Goal: Communication & Community: Answer question/provide support

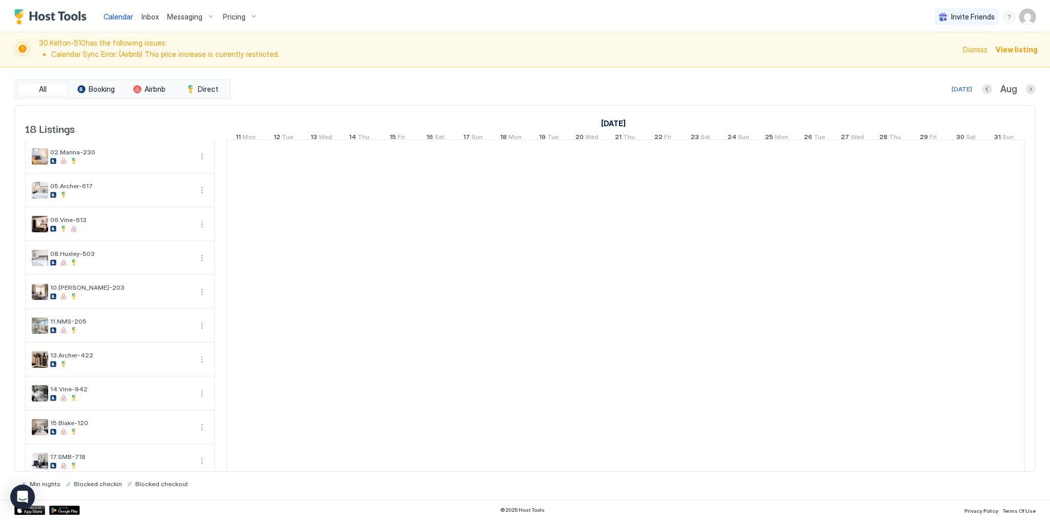
scroll to position [0, 569]
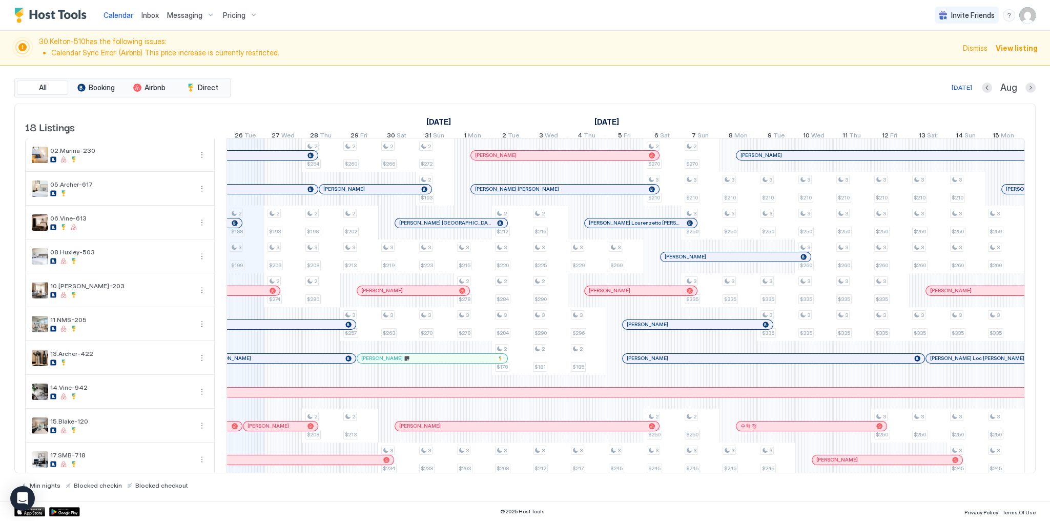
click at [700, 71] on div "All Booking Airbnb Direct Today Aug 18 Listings August 2025 September 2025 Octo…" at bounding box center [524, 284] width 1021 height 436
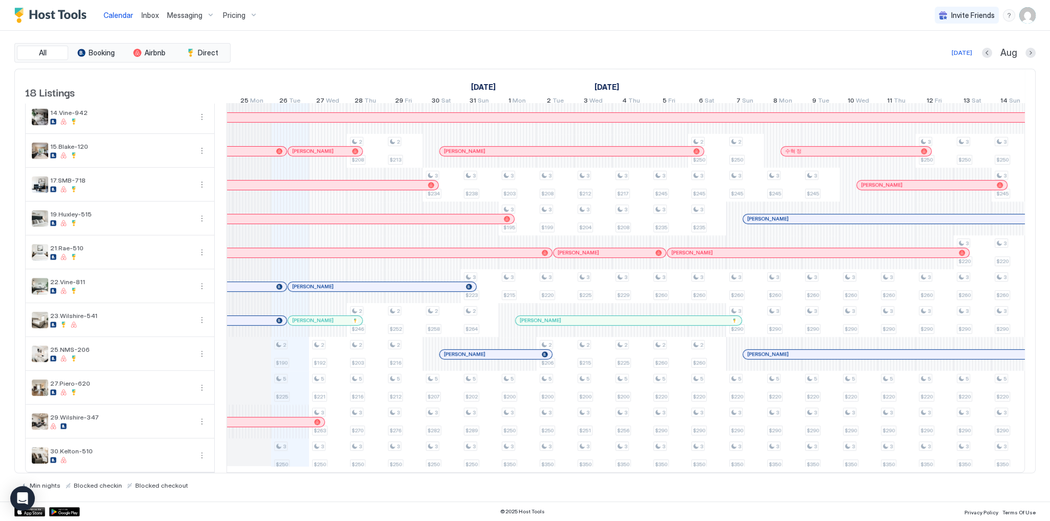
scroll to position [0, 446]
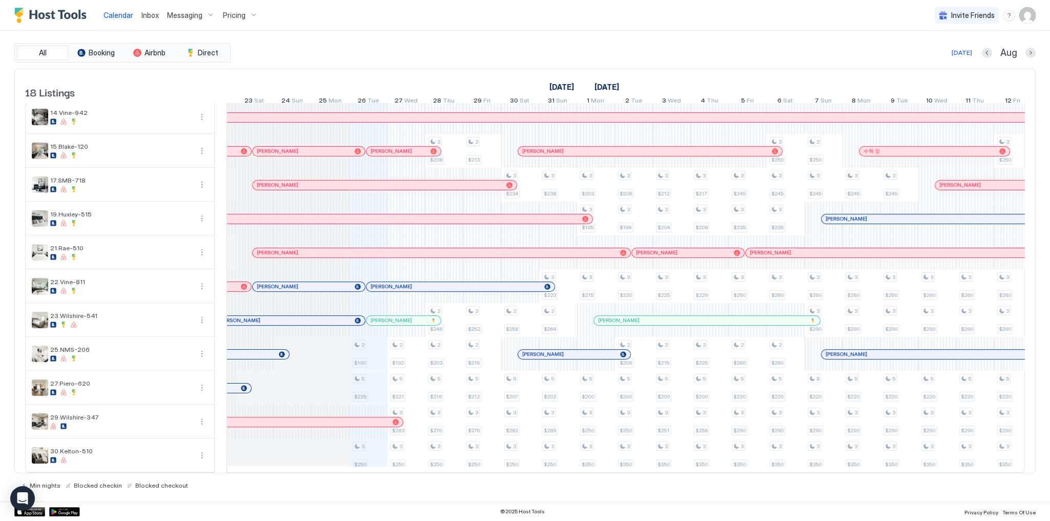
click at [406, 285] on div at bounding box center [402, 286] width 8 height 8
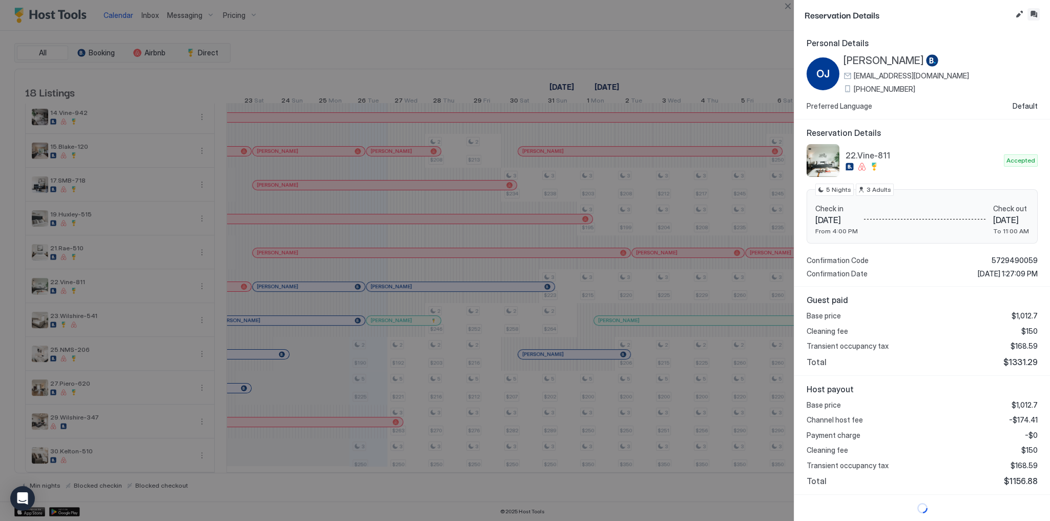
click at [1033, 16] on button "Inbox" at bounding box center [1033, 14] width 12 height 12
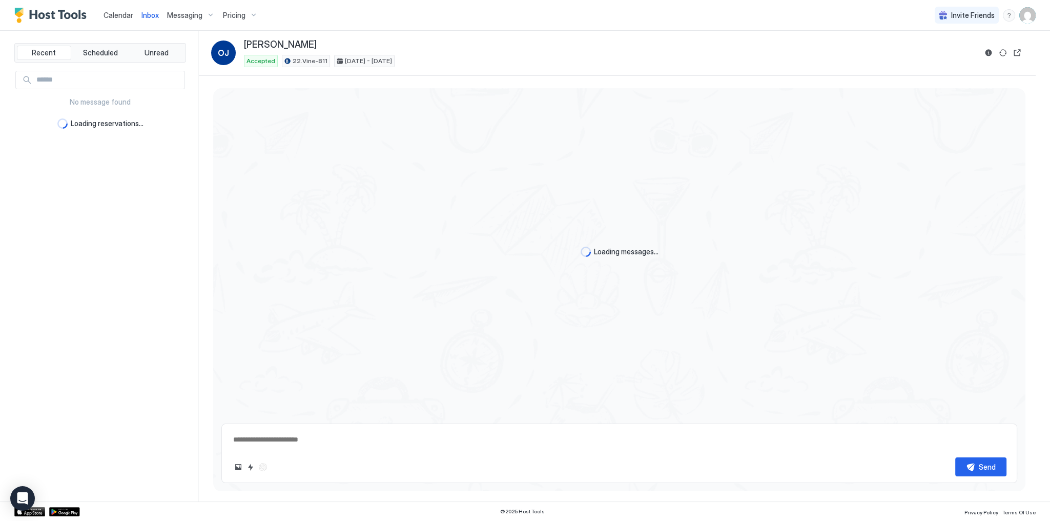
scroll to position [199, 0]
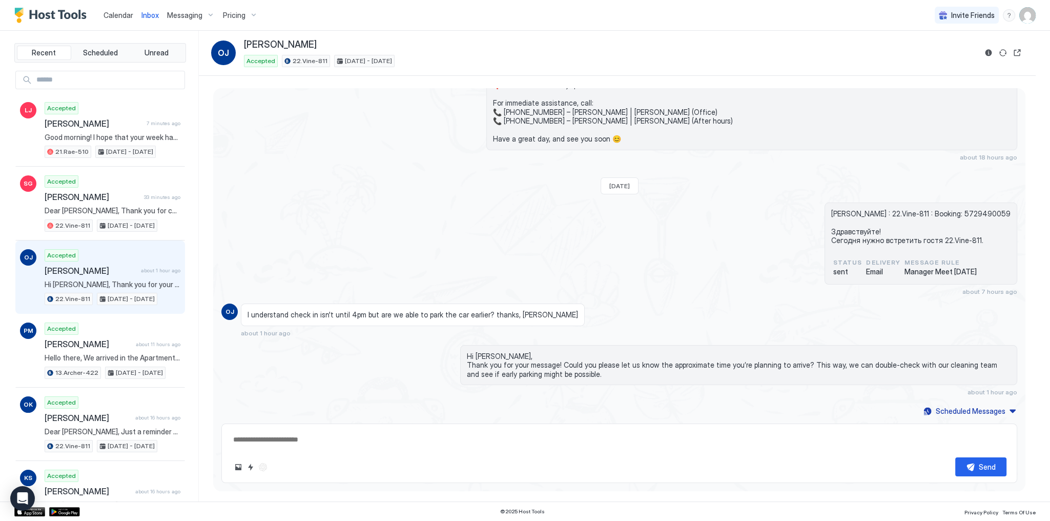
type textarea "*"
click at [472, 261] on div "Obrien Jonathan : 22.Vine-811 : Booking: 5729490059 Здравствуйте! Сегодня нужно…" at bounding box center [619, 248] width 796 height 93
click at [121, 2] on button "Calendar" at bounding box center [118, 15] width 38 height 30
click at [117, 12] on span "Calendar" at bounding box center [119, 15] width 30 height 9
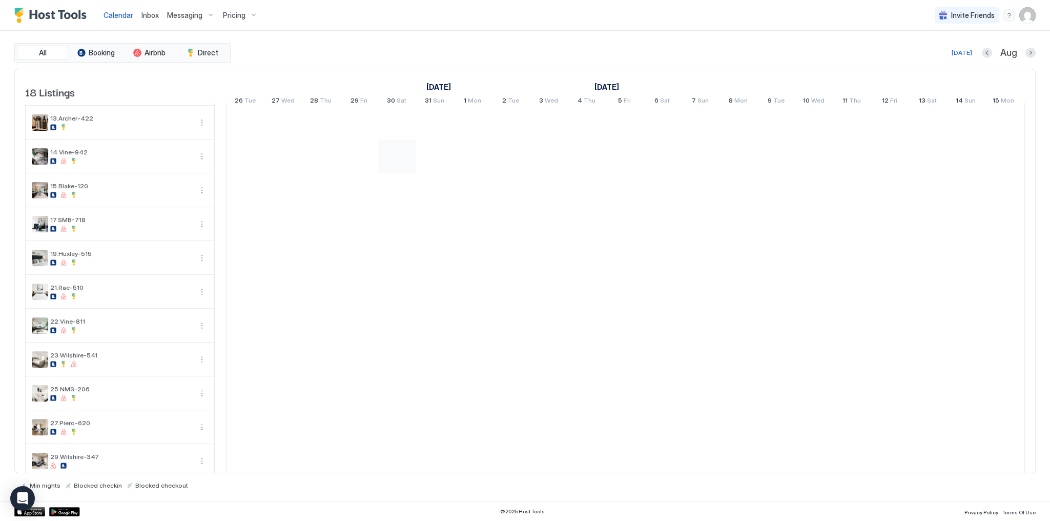
scroll to position [249, 0]
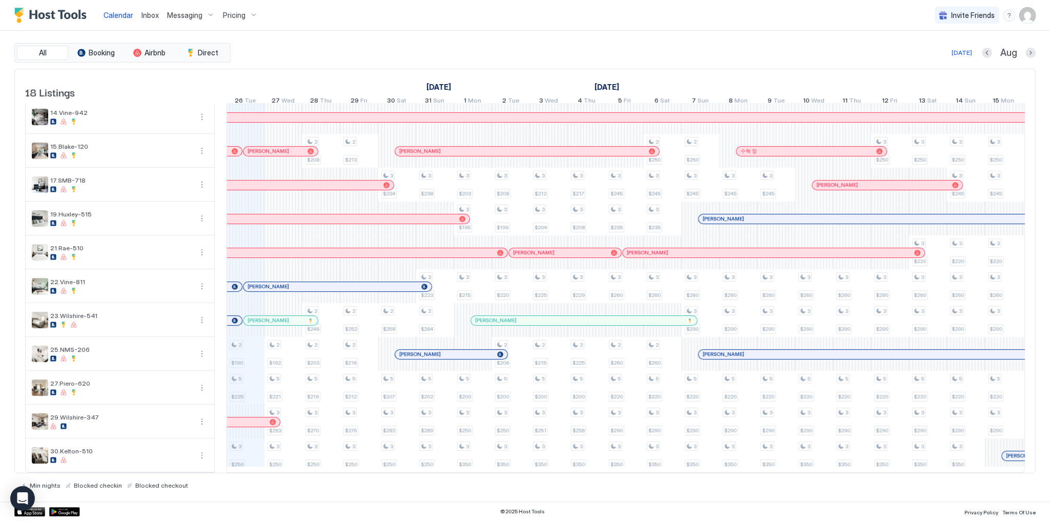
click at [557, 28] on div "Calendar Inbox Messaging Pricing Invite Friends SG" at bounding box center [525, 15] width 1050 height 31
click at [306, 282] on div at bounding box center [306, 286] width 8 height 8
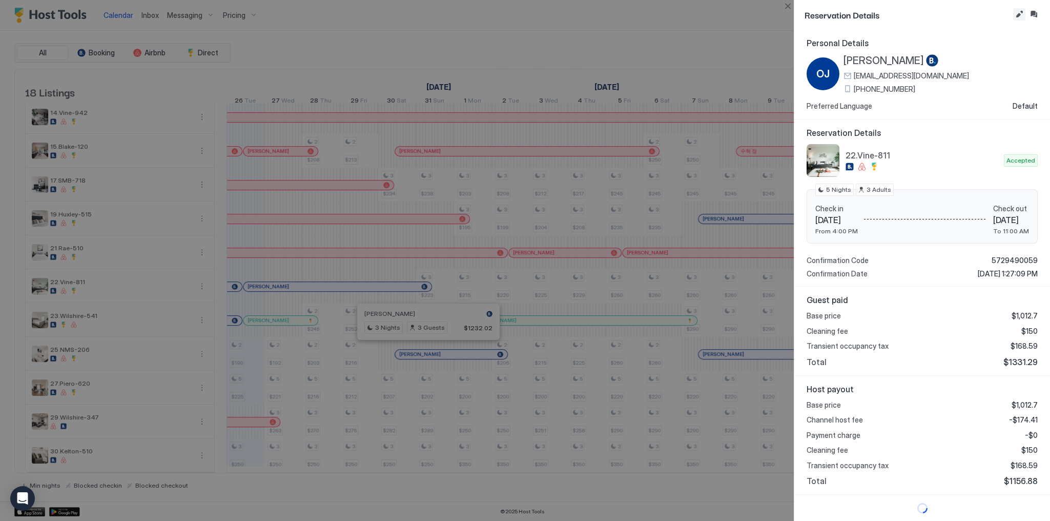
click at [1017, 16] on button "Edit reservation" at bounding box center [1019, 14] width 12 height 12
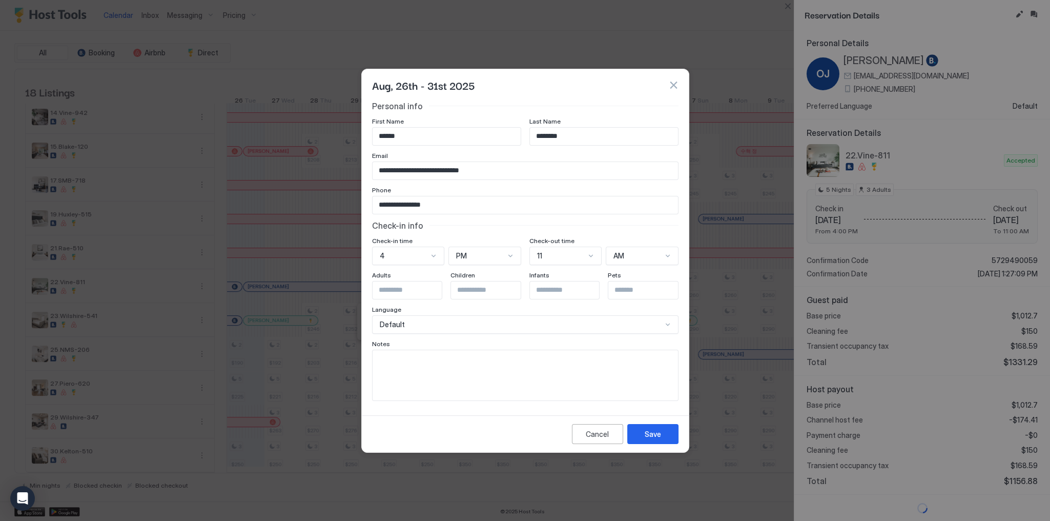
click at [506, 135] on input "******" at bounding box center [447, 136] width 148 height 17
click at [611, 132] on input "********" at bounding box center [604, 136] width 148 height 17
paste input "******"
type input "******"
click at [425, 140] on input "Input Field" at bounding box center [447, 136] width 148 height 17
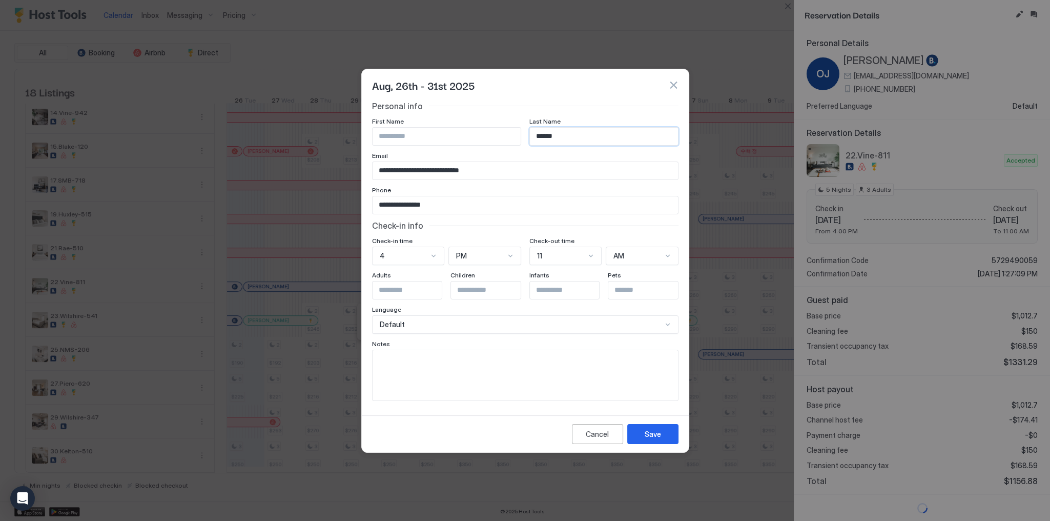
paste input "********"
type input "********"
click at [665, 435] on button "Save" at bounding box center [652, 434] width 51 height 20
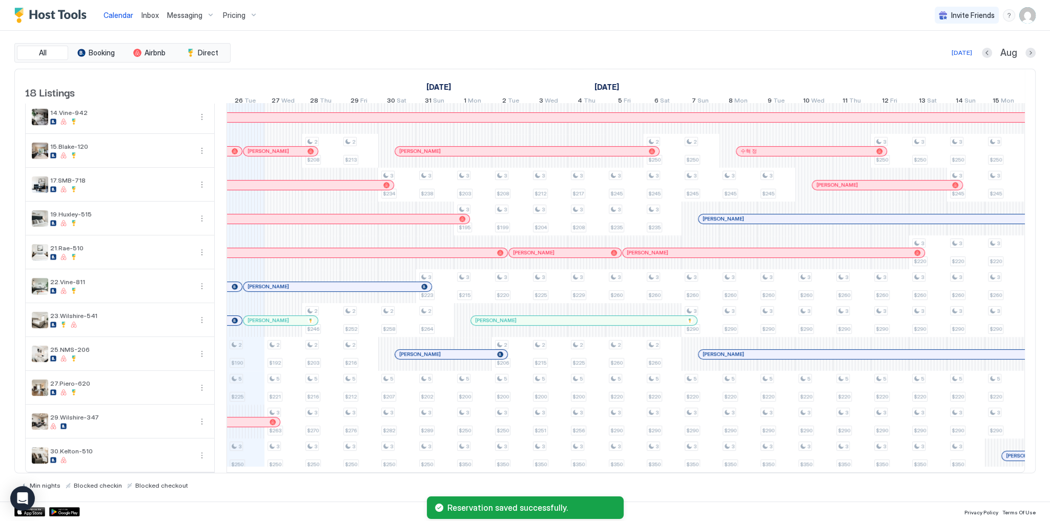
click at [279, 283] on span "[PERSON_NAME]" at bounding box center [268, 286] width 42 height 7
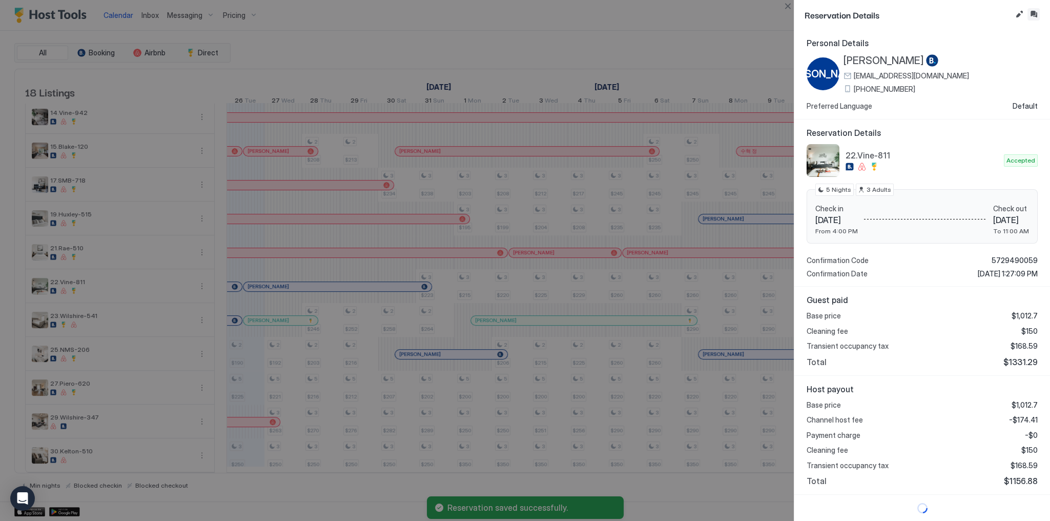
click at [1031, 15] on button "Inbox" at bounding box center [1033, 14] width 12 height 12
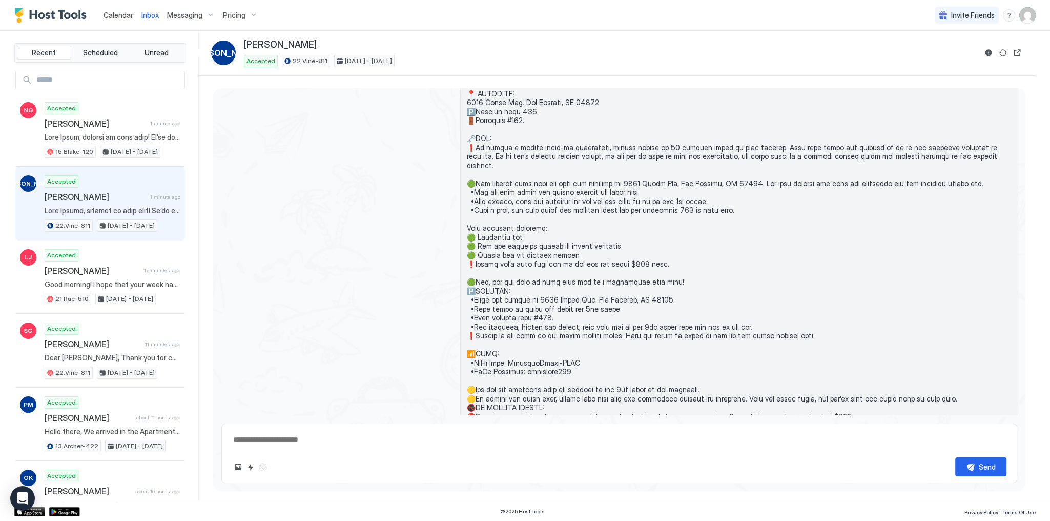
scroll to position [991, 0]
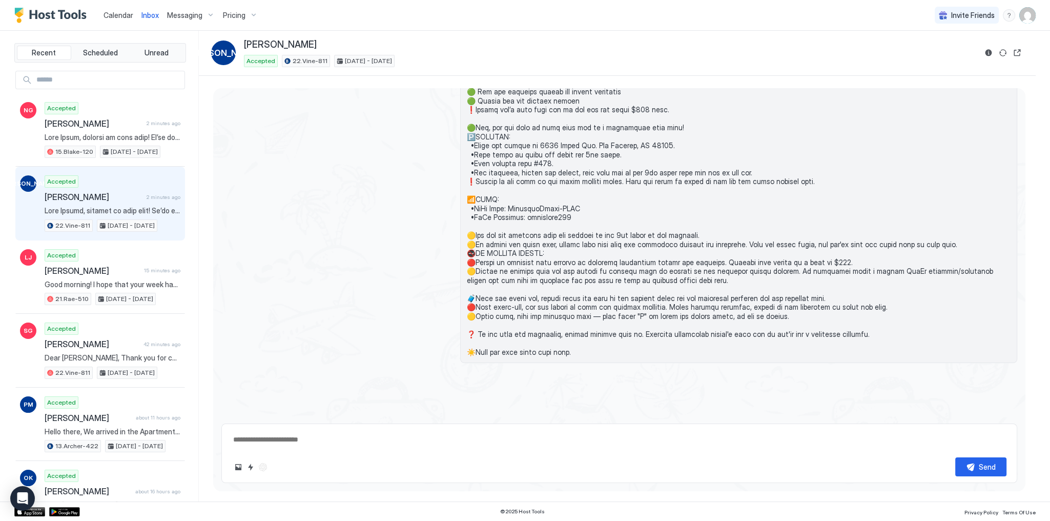
click at [624, 314] on span at bounding box center [739, 100] width 544 height 511
click at [311, 180] on div at bounding box center [619, 101] width 796 height 525
click at [416, 175] on div at bounding box center [619, 101] width 796 height 525
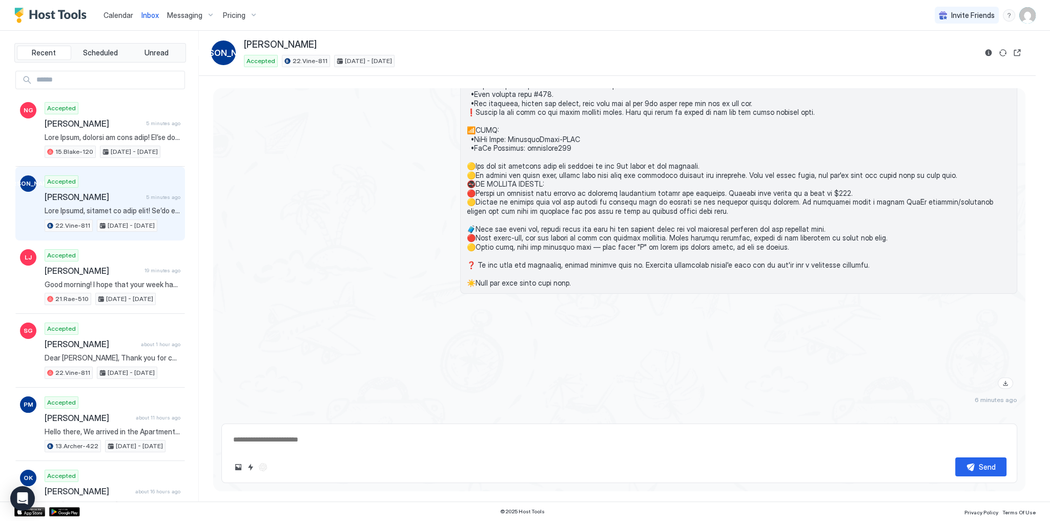
scroll to position [1197, 0]
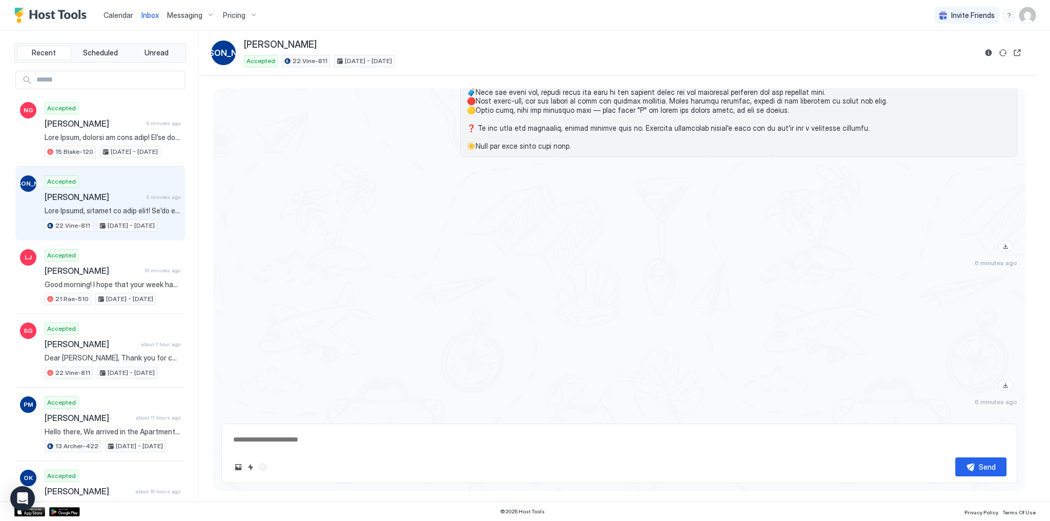
click at [678, 275] on div at bounding box center [738, 335] width 557 height 120
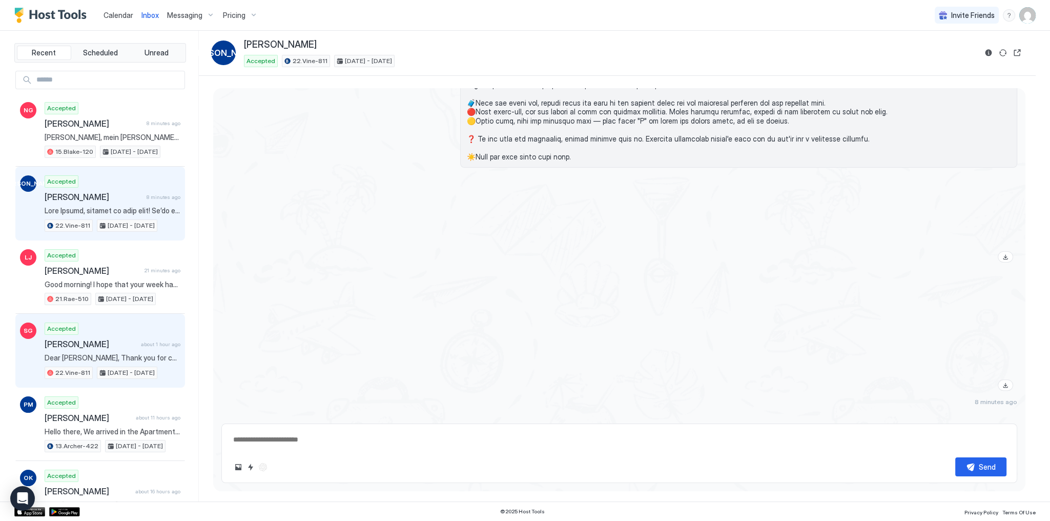
click at [117, 343] on span "[PERSON_NAME]" at bounding box center [91, 344] width 92 height 10
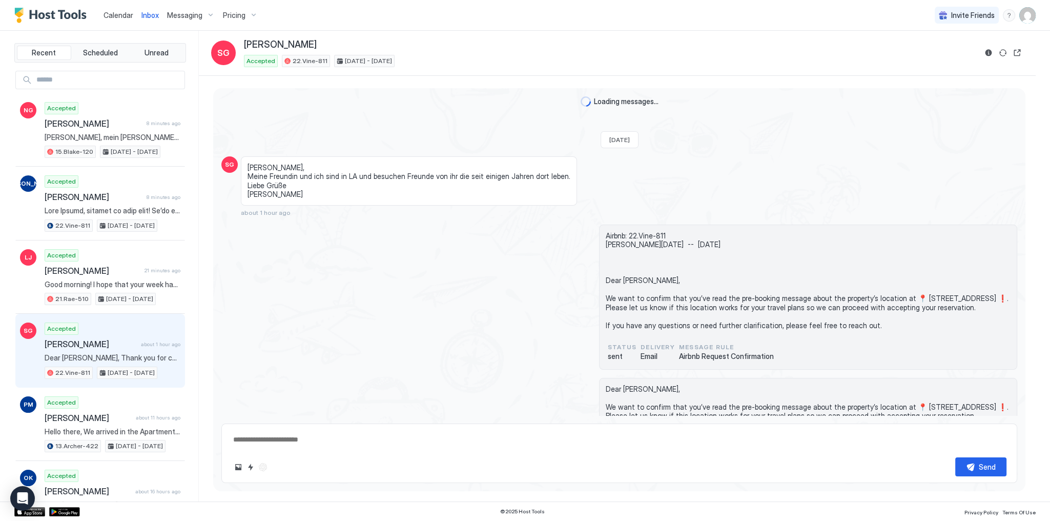
scroll to position [322, 0]
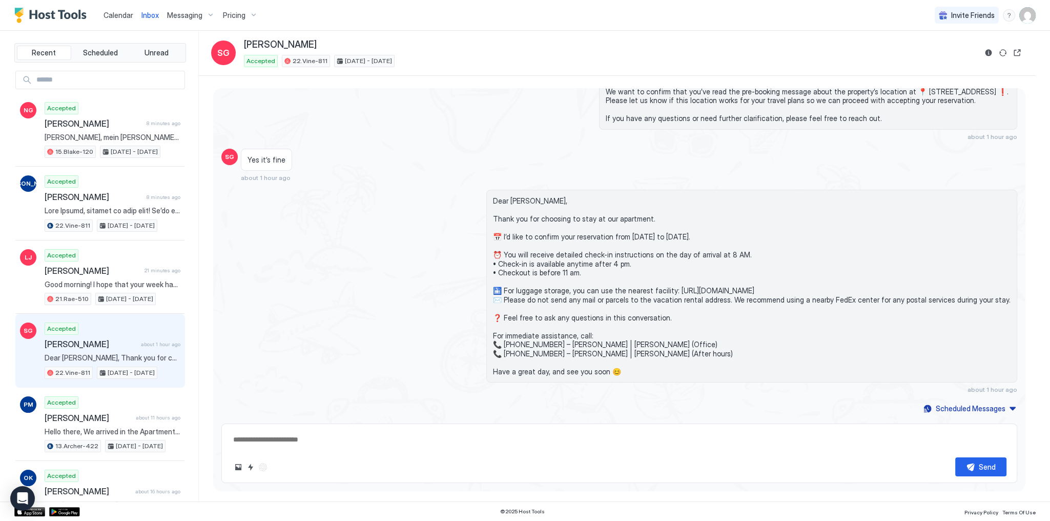
click at [986, 56] on button "Reservation information" at bounding box center [988, 53] width 12 height 12
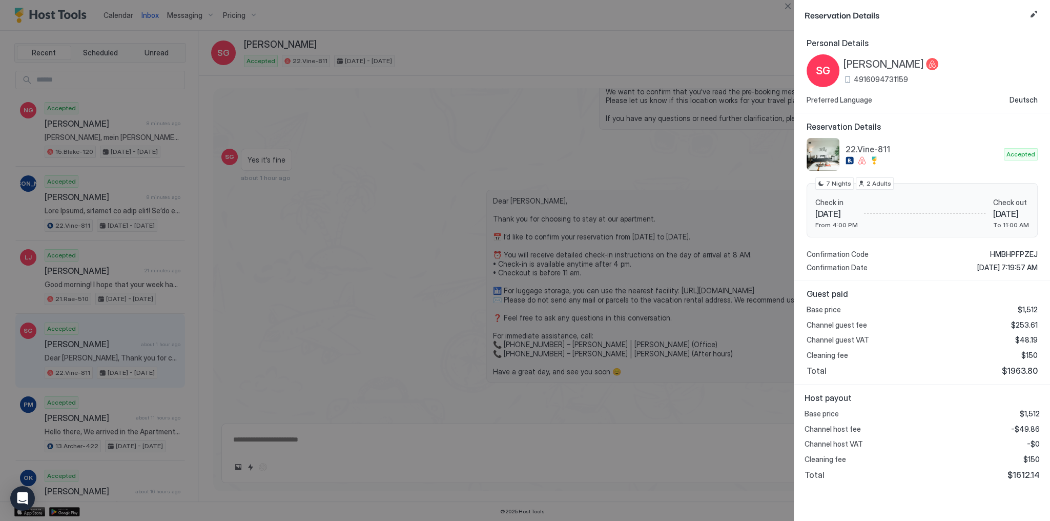
click at [1029, 473] on span "$1612.14" at bounding box center [1023, 474] width 32 height 10
copy span "1612.14"
click at [1031, 427] on span "-$49.86" at bounding box center [1025, 428] width 29 height 9
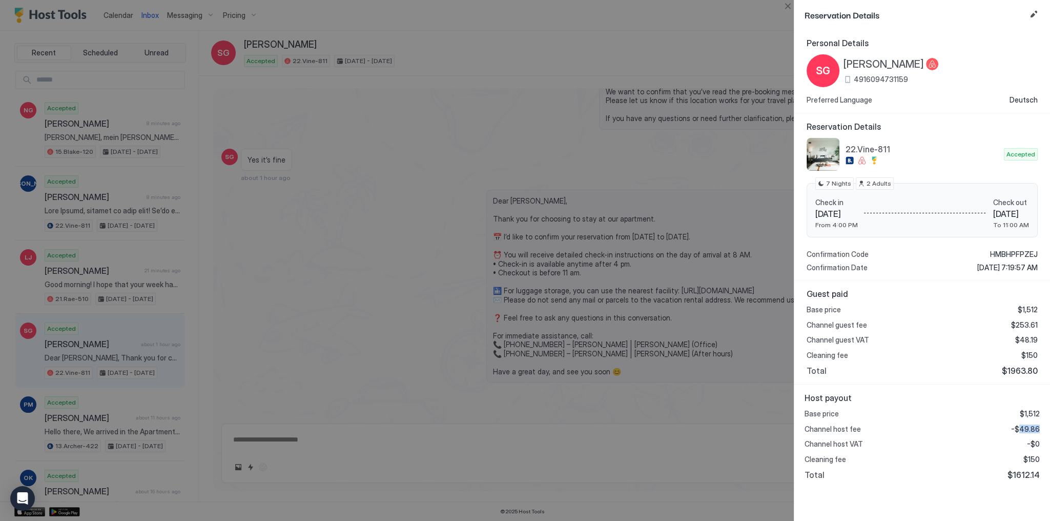
copy span "49.86"
click at [1021, 323] on span "$253.61" at bounding box center [1024, 324] width 27 height 9
click at [582, 219] on div at bounding box center [525, 260] width 1050 height 521
click at [872, 54] on div "SG Sven Grundmann 4916094731159" at bounding box center [872, 70] width 132 height 33
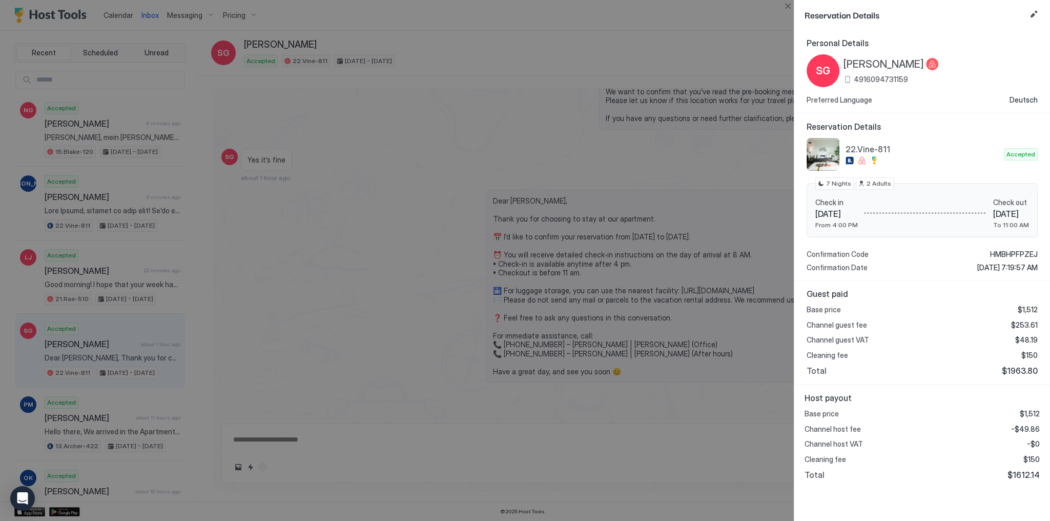
click at [880, 63] on span "[PERSON_NAME]" at bounding box center [883, 64] width 80 height 13
click at [486, 100] on div at bounding box center [525, 260] width 1050 height 521
click at [308, 113] on div at bounding box center [525, 260] width 1050 height 521
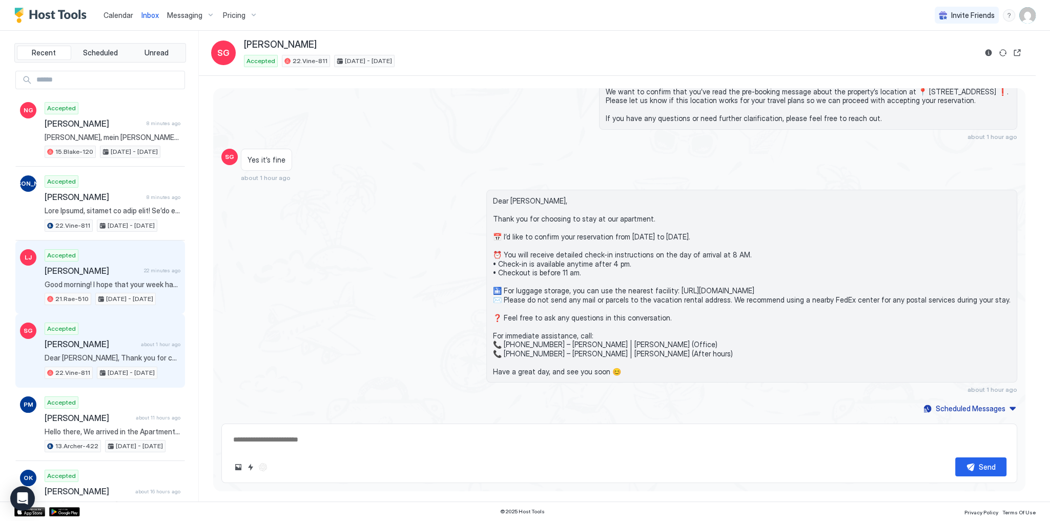
click at [167, 251] on div "Accepted Lini Joseph 22 minutes ago Good morning! I hope that your week has beg…" at bounding box center [113, 277] width 136 height 56
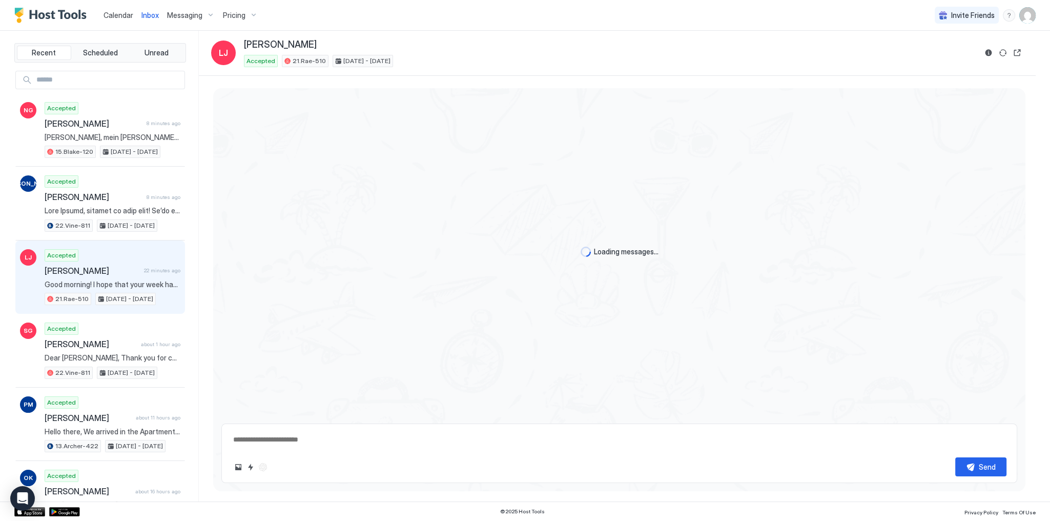
scroll to position [829, 0]
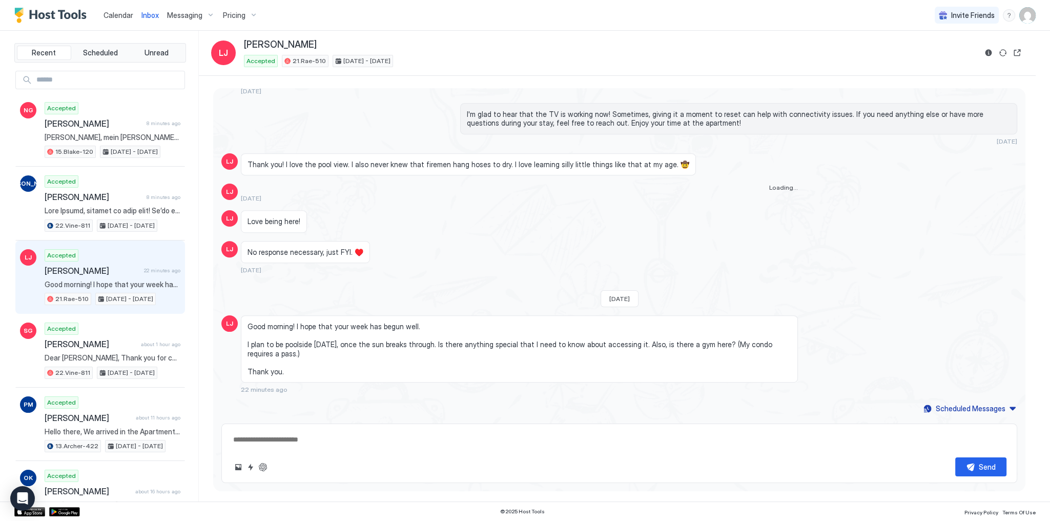
click at [383, 435] on textarea at bounding box center [619, 439] width 774 height 19
paste textarea "**********"
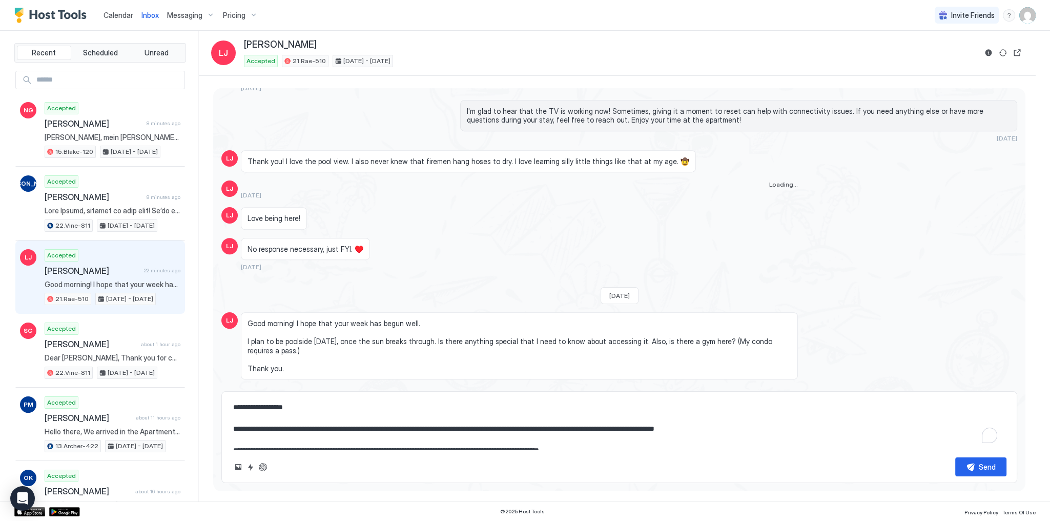
type textarea "*"
type textarea "**********"
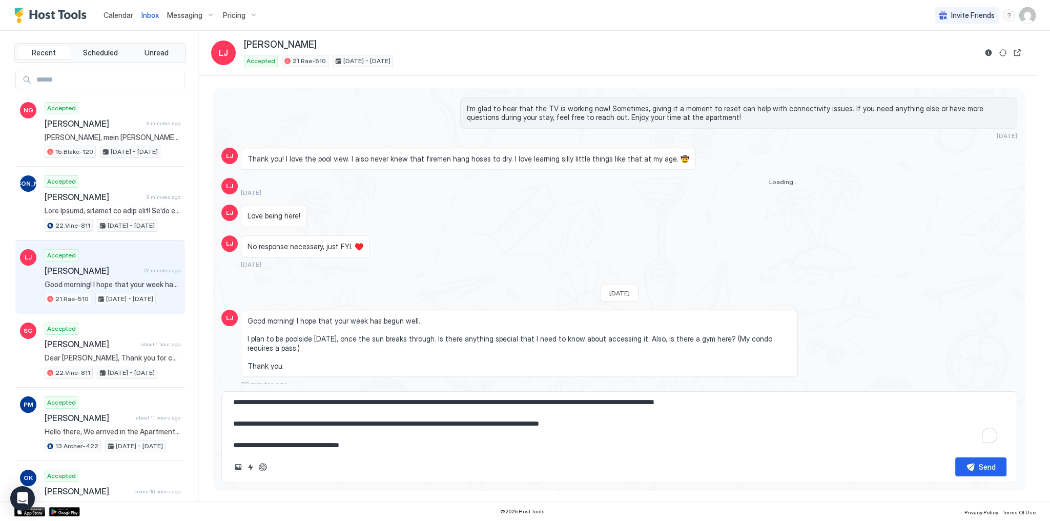
type textarea "*"
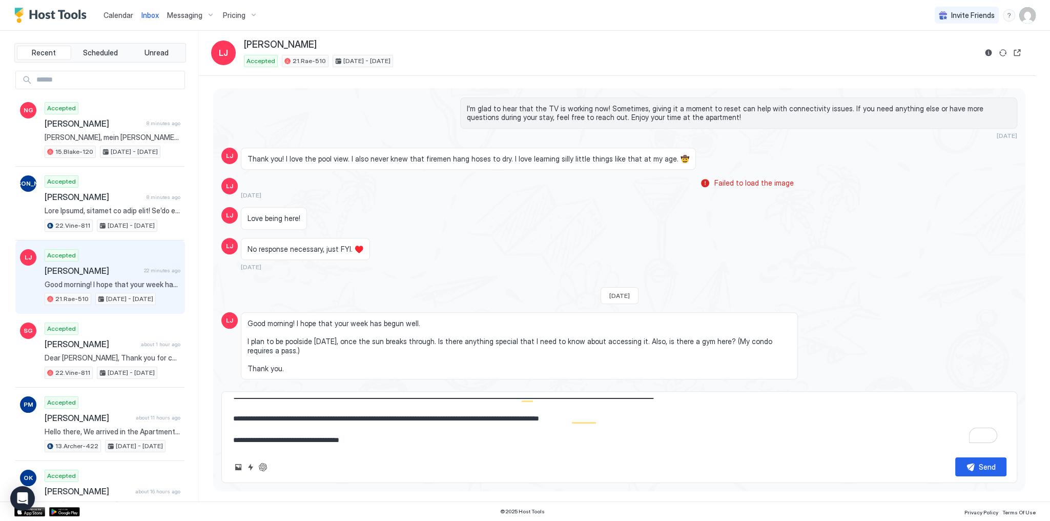
scroll to position [0, 0]
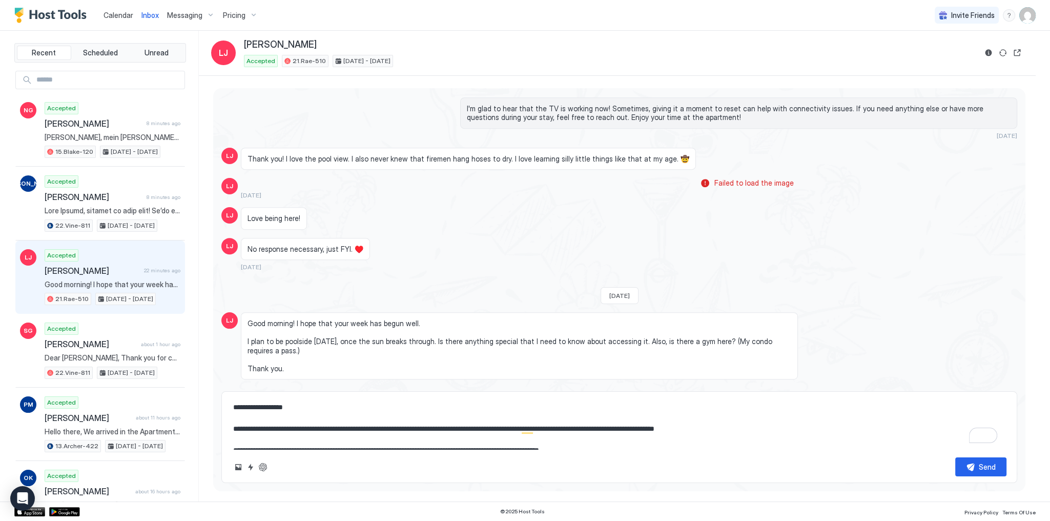
click at [374, 427] on textarea "**********" at bounding box center [619, 423] width 774 height 51
drag, startPoint x: 374, startPoint y: 427, endPoint x: 725, endPoint y: 431, distance: 351.5
click at [725, 431] on textarea "**********" at bounding box center [619, 423] width 774 height 51
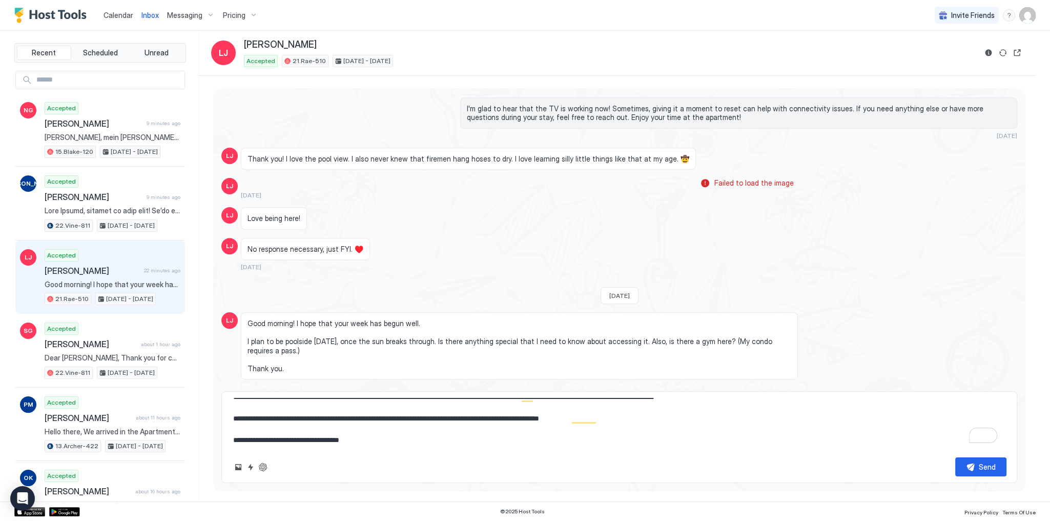
type textarea "**********"
click at [972, 465] on button "Send" at bounding box center [980, 466] width 51 height 19
click at [545, 316] on div "Good morning! I hope that your week has begun well. I plan to be poolside [DATE…" at bounding box center [519, 345] width 557 height 67
type textarea "*"
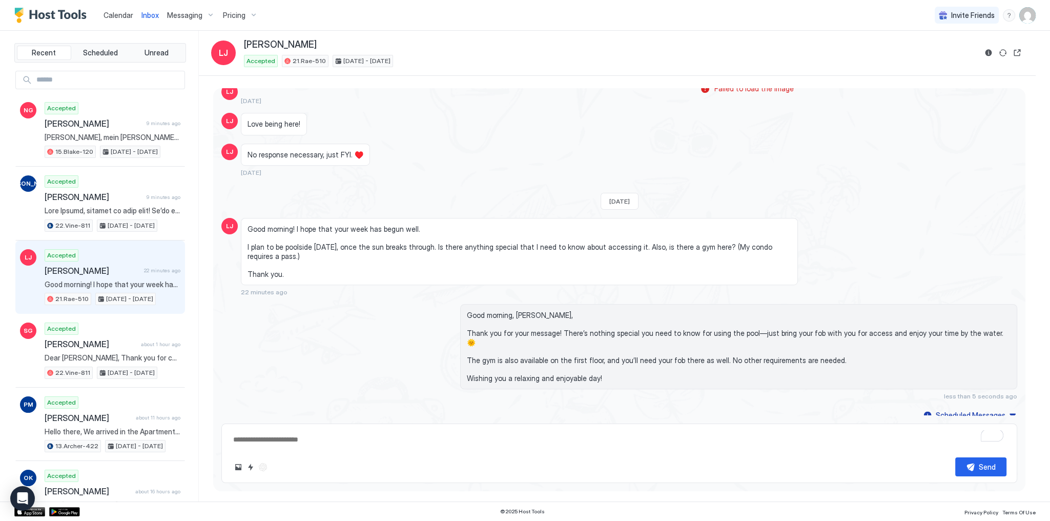
click at [678, 322] on span "Good morning, [PERSON_NAME], Thank you for your message! There’s nothing specia…" at bounding box center [739, 347] width 544 height 72
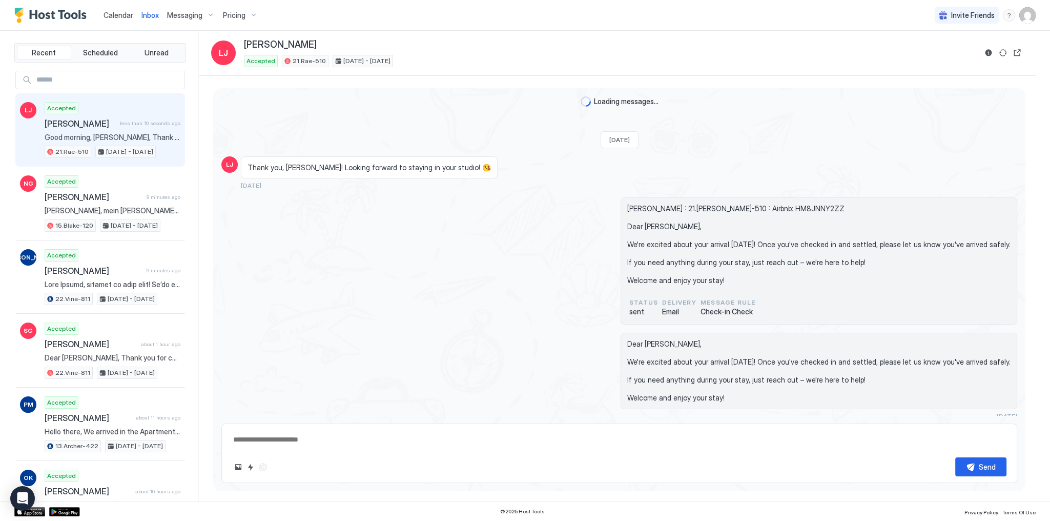
type textarea "*"
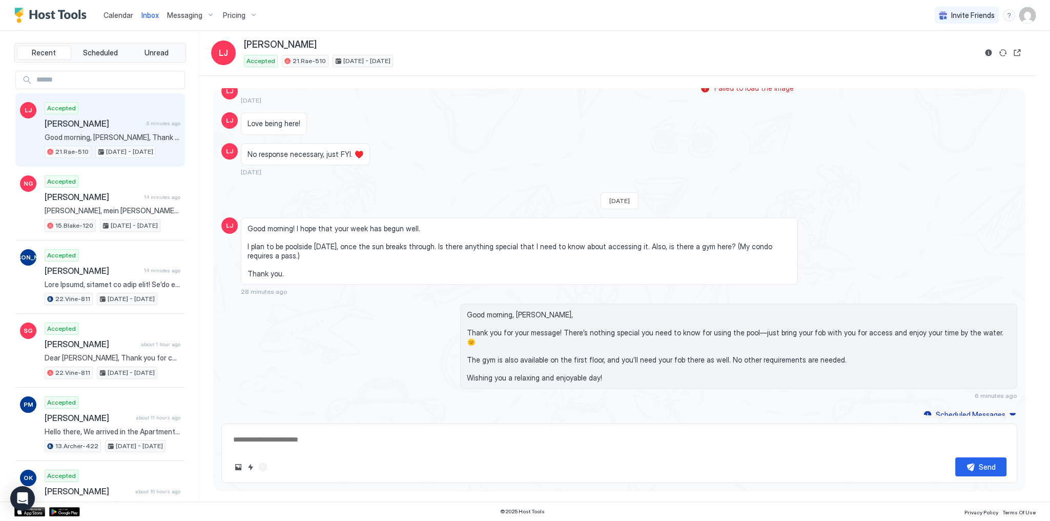
type textarea "*"
click at [109, 14] on span "Calendar" at bounding box center [119, 15] width 30 height 9
